Goal: Information Seeking & Learning: Learn about a topic

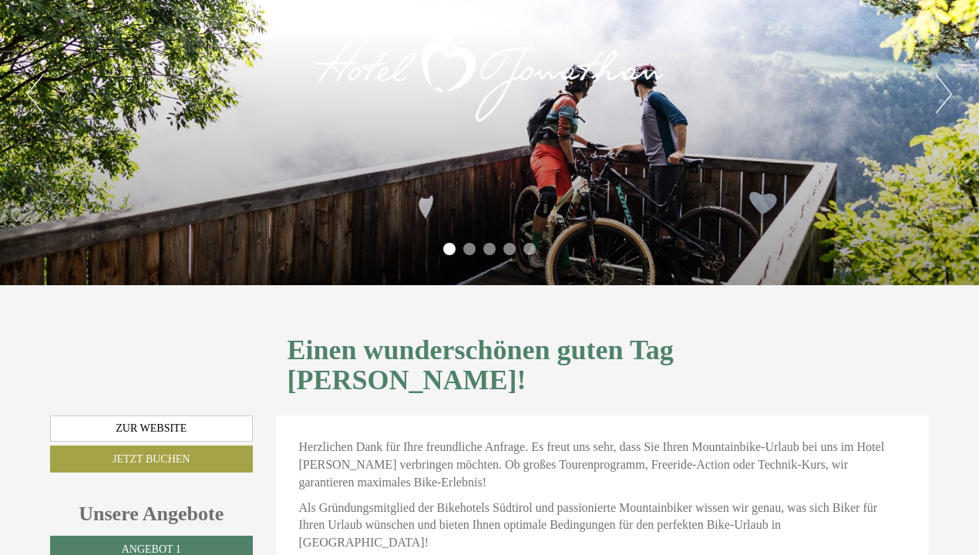
scroll to position [96, 0]
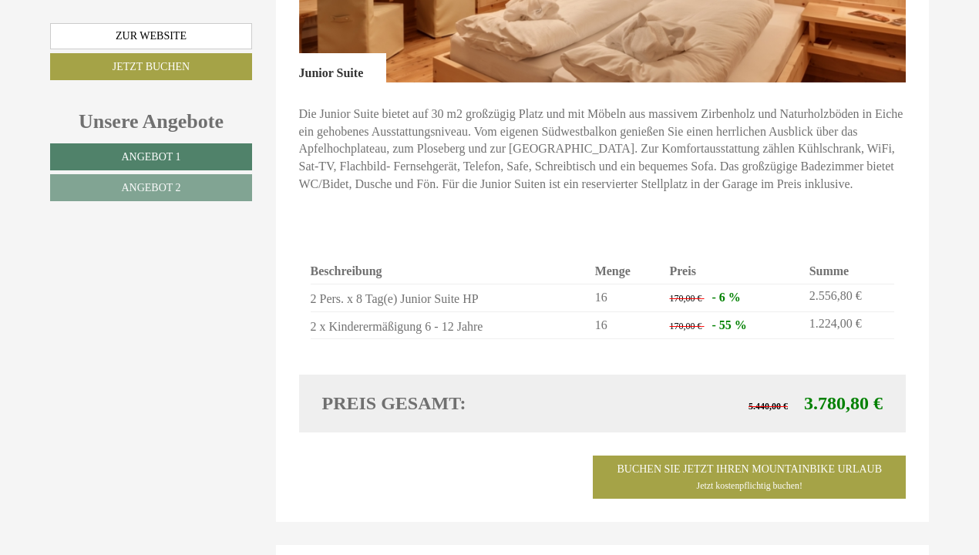
scroll to position [1211, 0]
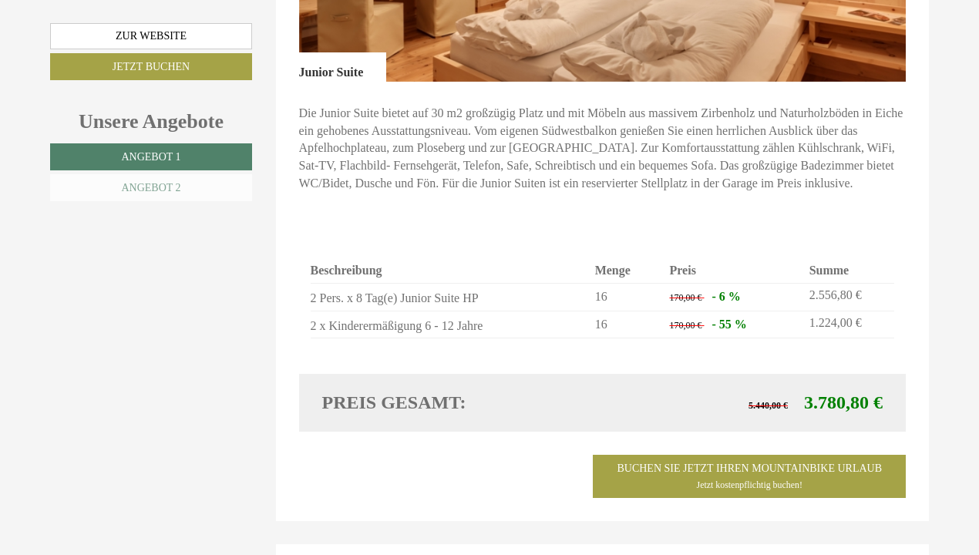
click at [184, 189] on link "Angebot 2" at bounding box center [151, 187] width 202 height 27
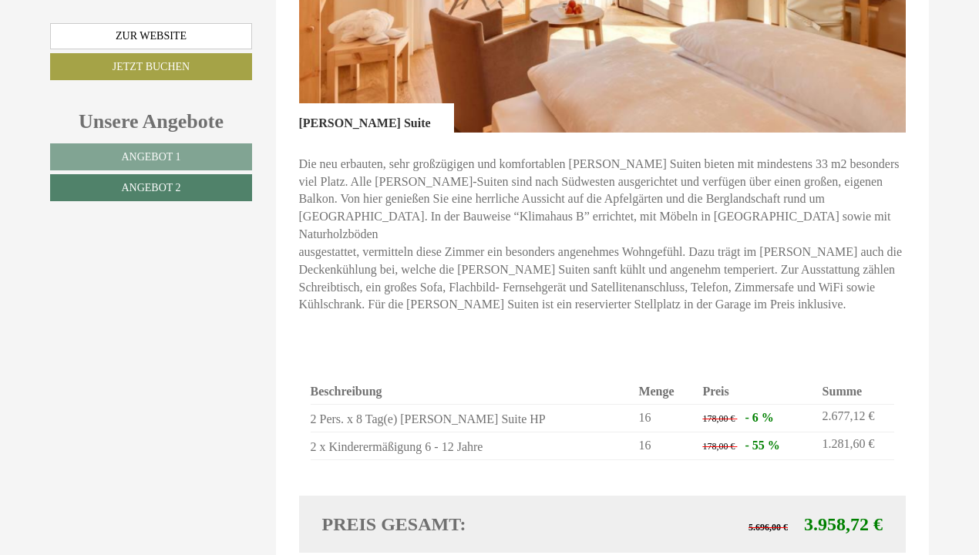
scroll to position [1159, 0]
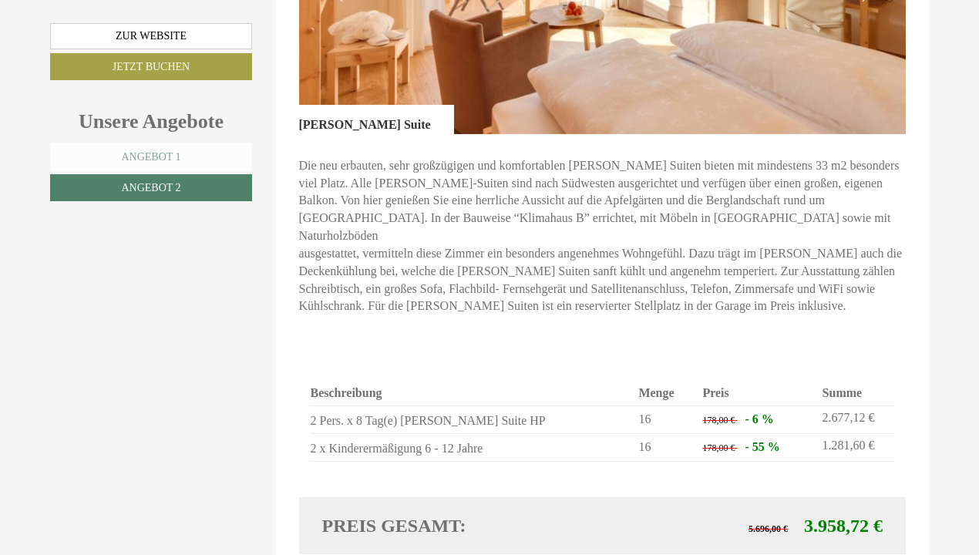
click at [211, 154] on link "Angebot 1" at bounding box center [151, 156] width 202 height 27
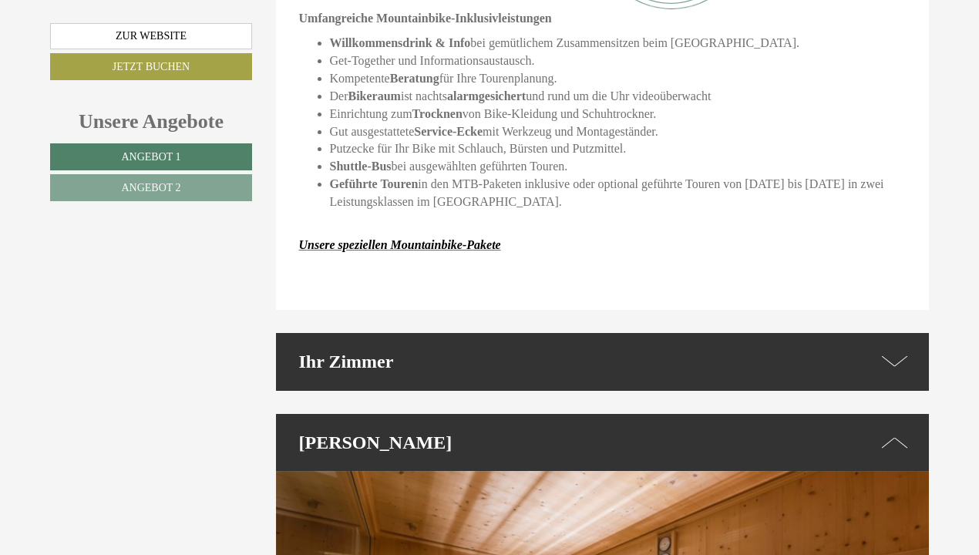
scroll to position [1949, 0]
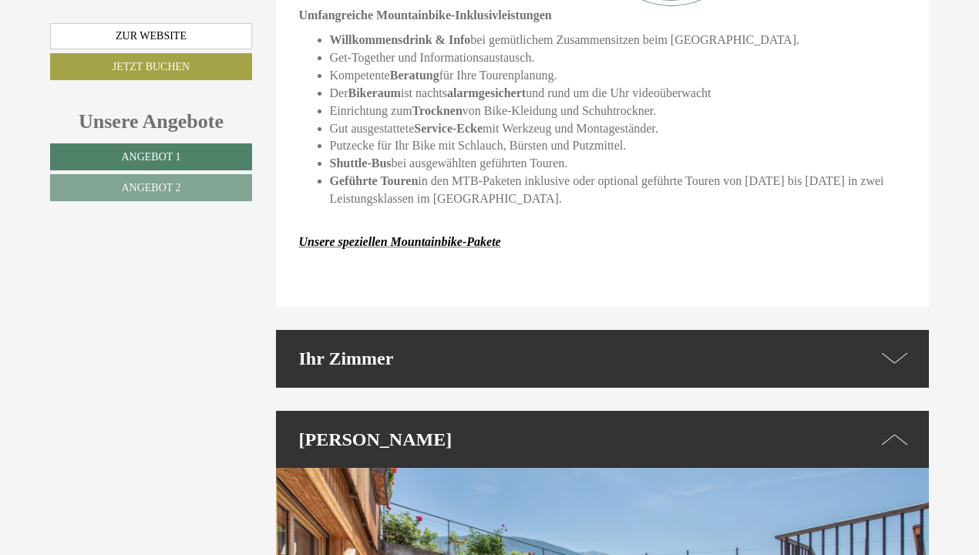
click at [894, 348] on icon at bounding box center [895, 359] width 26 height 22
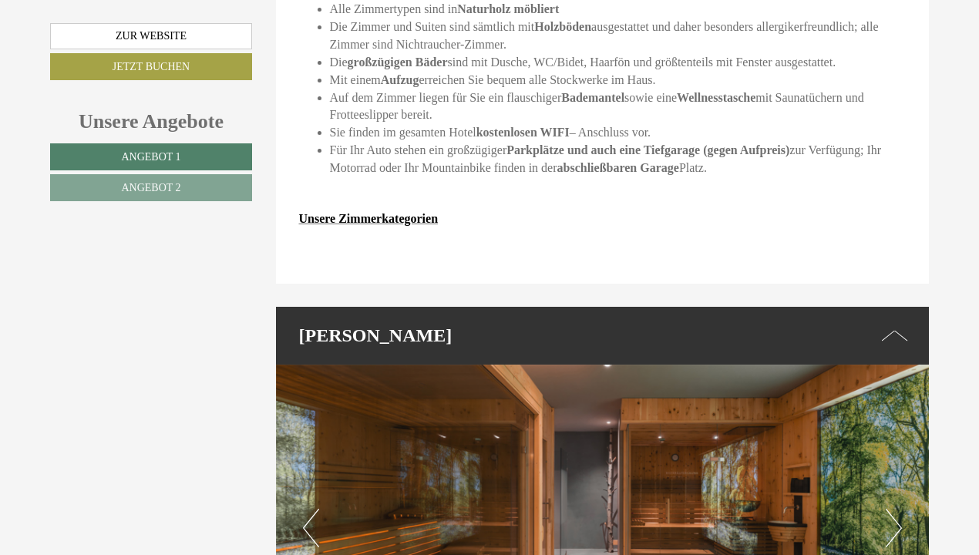
scroll to position [2398, 0]
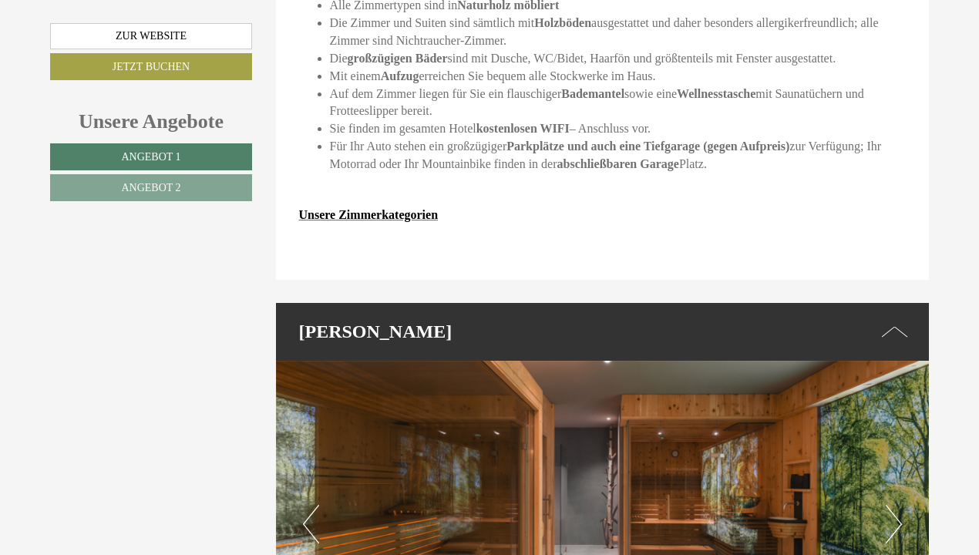
click at [726, 361] on img at bounding box center [603, 524] width 654 height 327
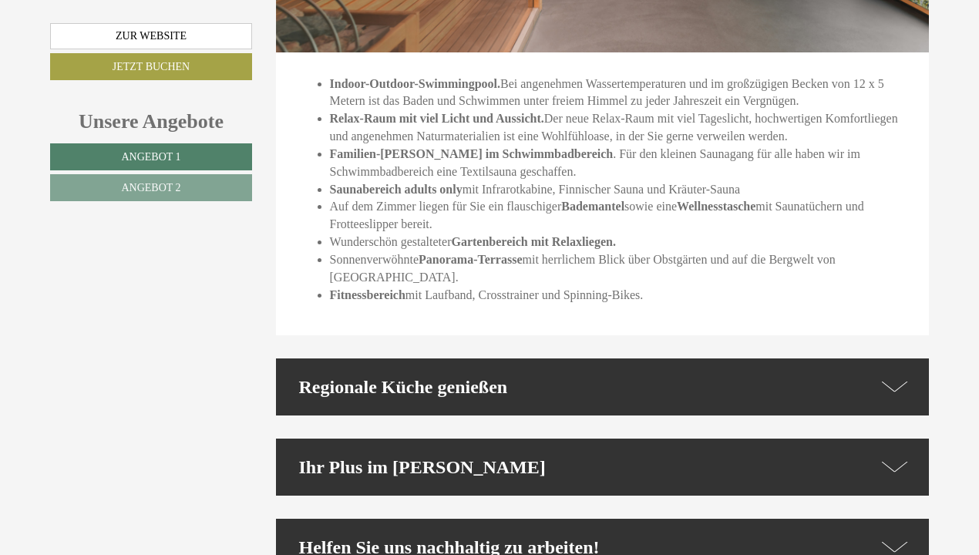
scroll to position [3037, 0]
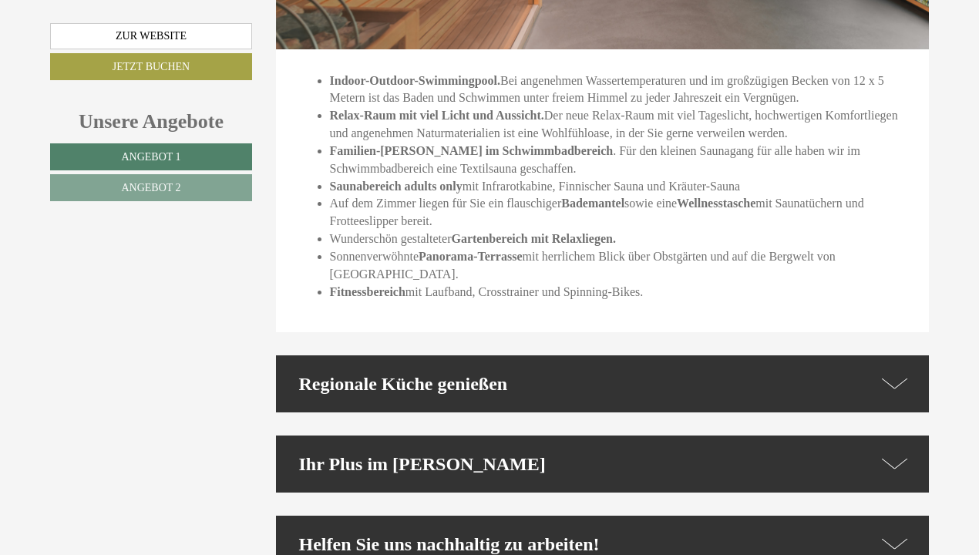
click at [900, 372] on icon at bounding box center [895, 383] width 26 height 22
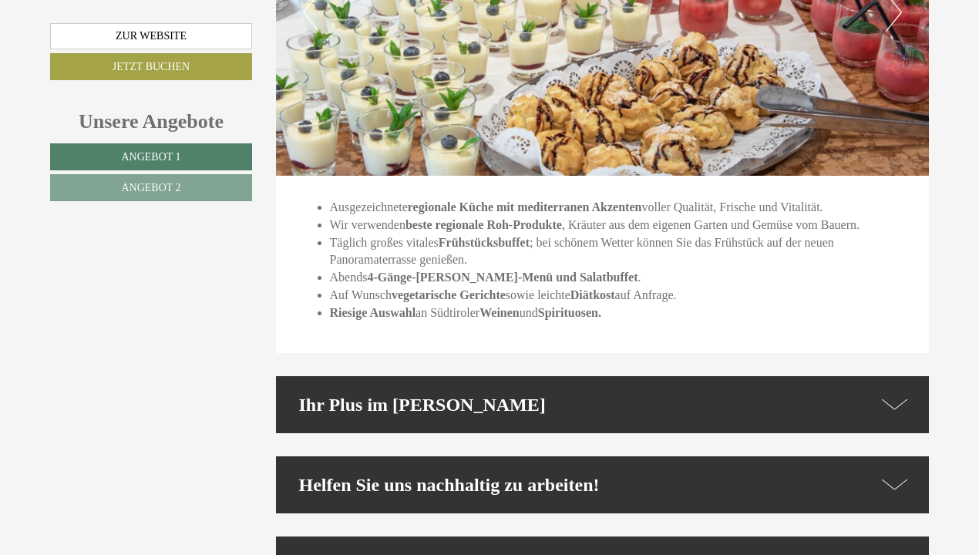
scroll to position [3607, 0]
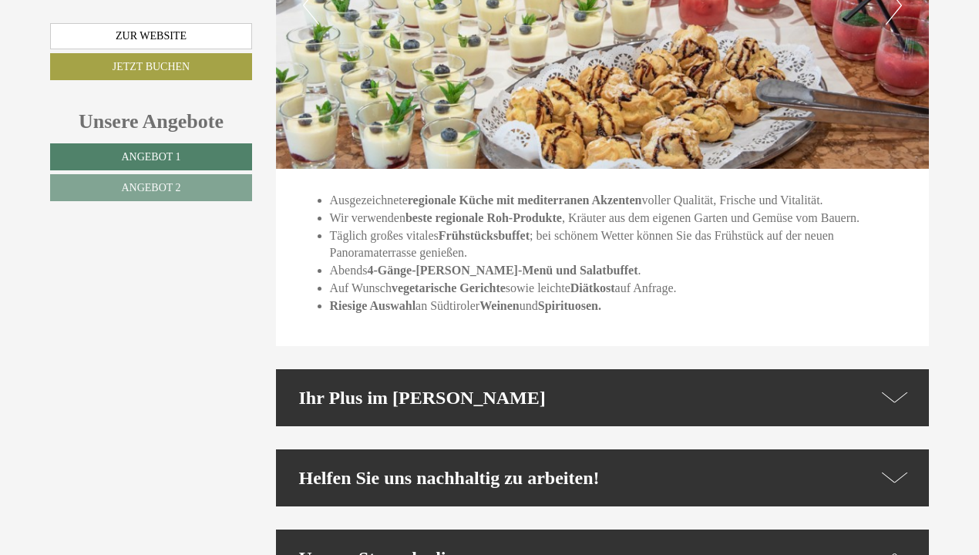
click at [894, 386] on icon at bounding box center [895, 397] width 26 height 22
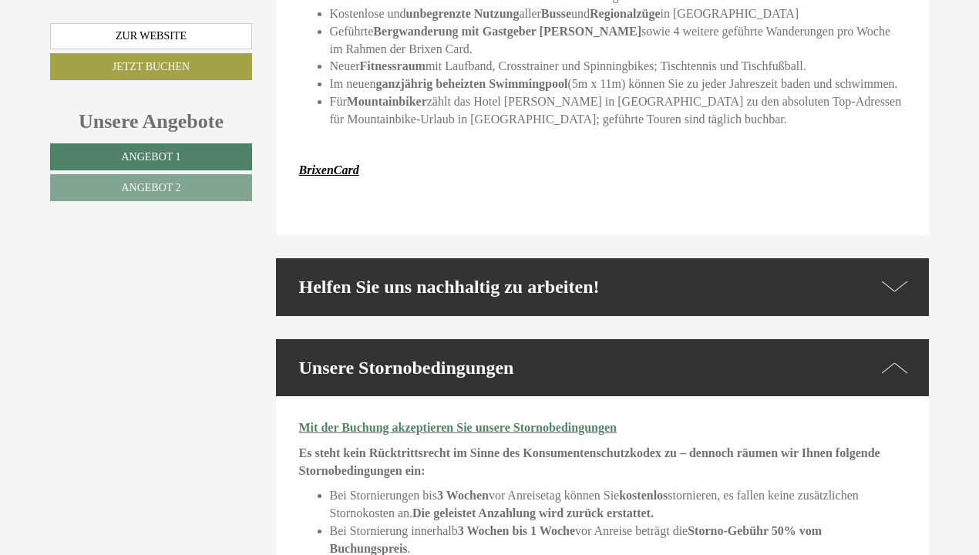
scroll to position [4078, 0]
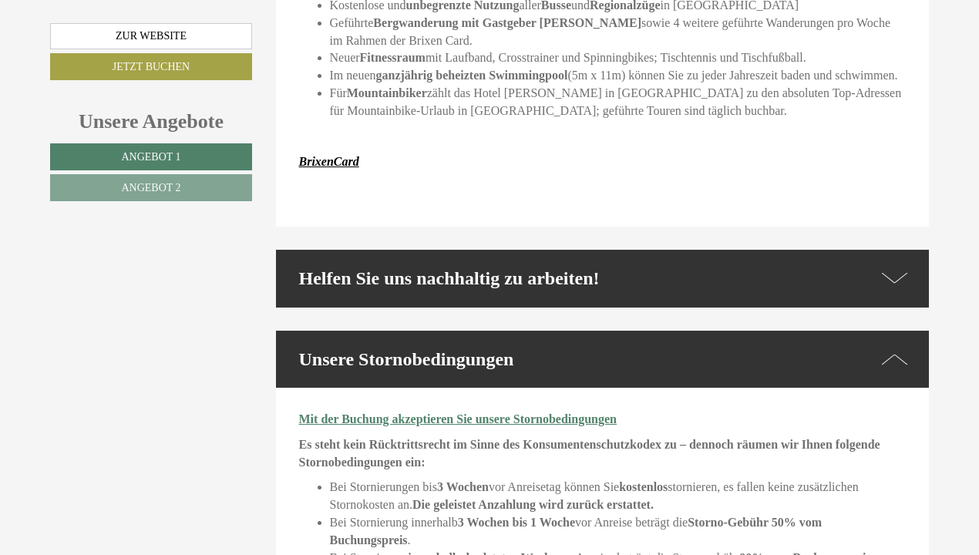
click at [884, 268] on icon at bounding box center [895, 279] width 26 height 22
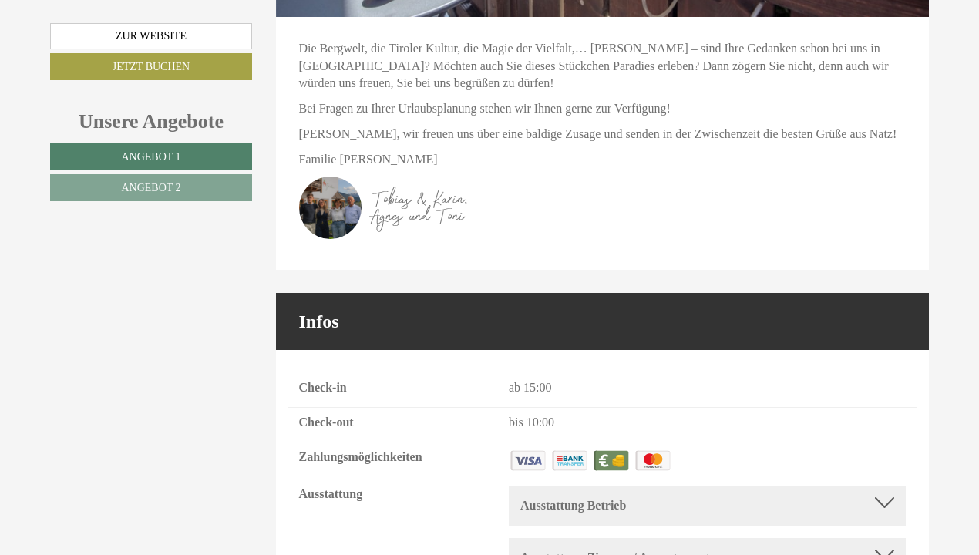
scroll to position [5282, 0]
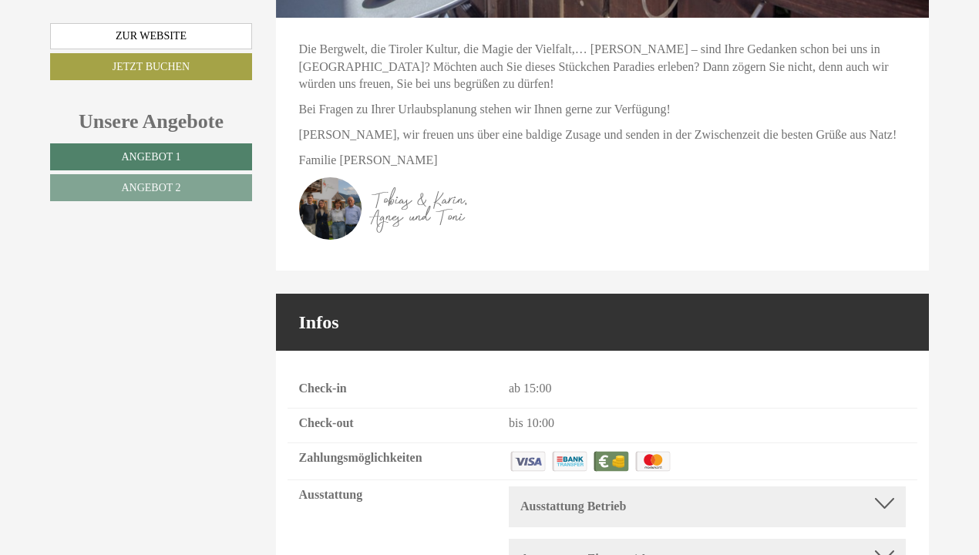
click at [878, 498] on div at bounding box center [884, 503] width 19 height 11
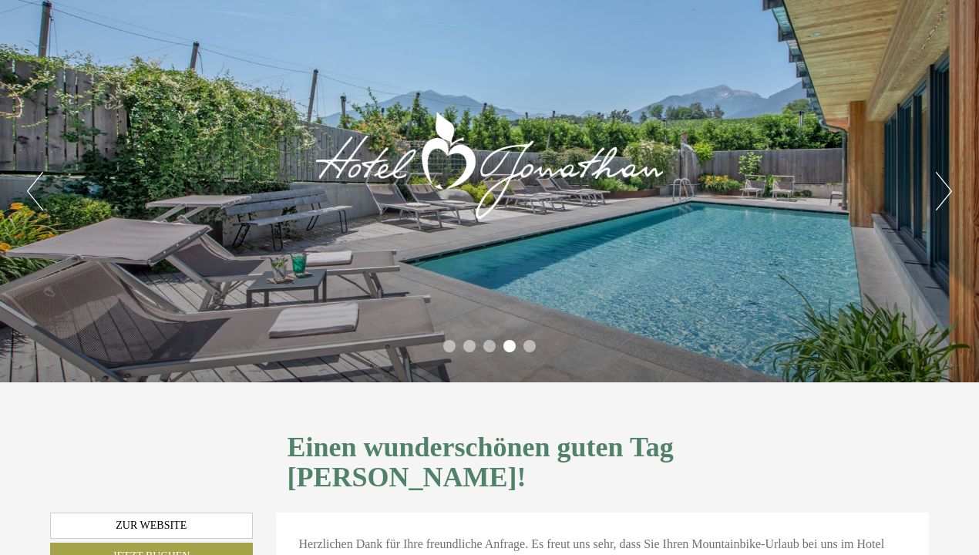
scroll to position [0, 0]
